Goal: Check status: Check status

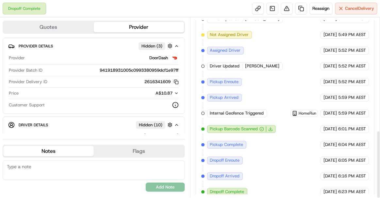
scroll to position [299, 0]
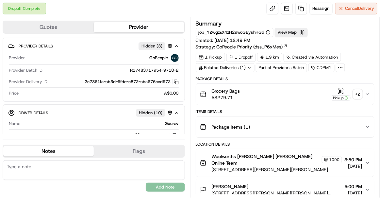
click at [358, 97] on div "+ 2" at bounding box center [357, 93] width 9 height 9
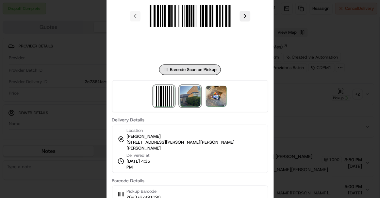
click at [191, 103] on img at bounding box center [190, 96] width 21 height 21
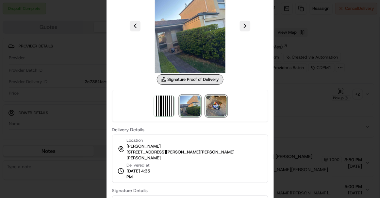
click at [219, 105] on img at bounding box center [216, 105] width 21 height 21
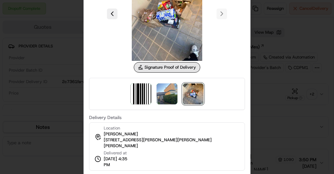
click at [66, 50] on div at bounding box center [167, 87] width 334 height 174
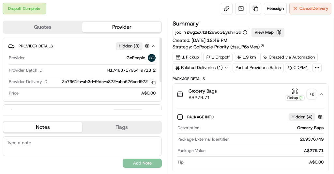
click at [197, 68] on div "Related Deliveries (1)" at bounding box center [202, 67] width 59 height 9
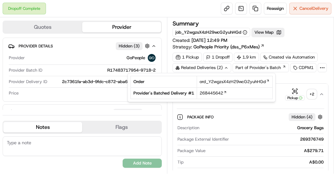
click at [212, 96] on td "268445642" at bounding box center [235, 92] width 76 height 11
click at [212, 94] on span "268445642" at bounding box center [212, 93] width 24 height 6
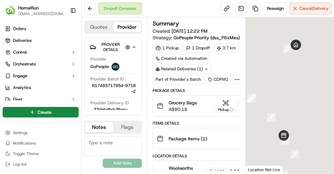
click at [238, 105] on div "+ 2" at bounding box center [242, 105] width 9 height 9
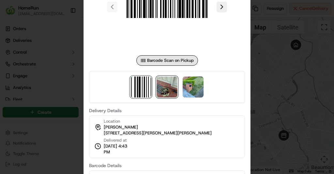
click at [168, 87] on img at bounding box center [167, 86] width 21 height 21
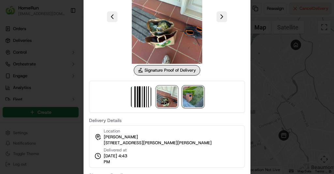
click at [193, 98] on img at bounding box center [193, 96] width 21 height 21
